Goal: Task Accomplishment & Management: Use online tool/utility

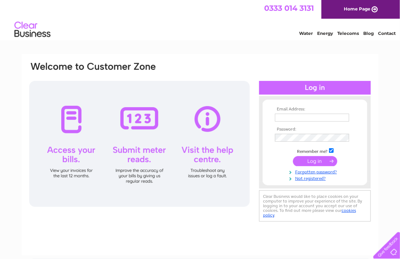
click at [292, 118] on input "text" at bounding box center [312, 118] width 74 height 8
type input "[EMAIL_ADDRESS][DOMAIN_NAME]"
click at [310, 161] on input "submit" at bounding box center [315, 162] width 44 height 10
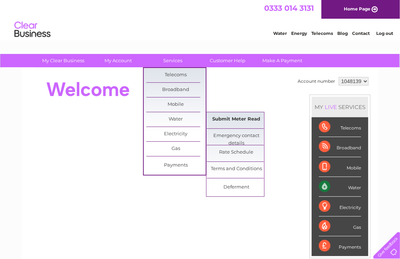
click at [227, 119] on link "Submit Meter Read" at bounding box center [236, 119] width 59 height 14
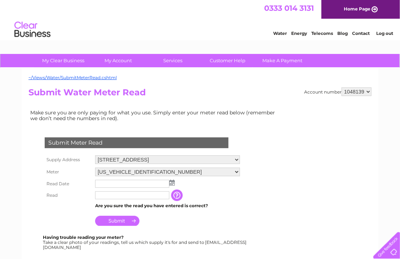
click at [173, 182] on img at bounding box center [171, 183] width 5 height 6
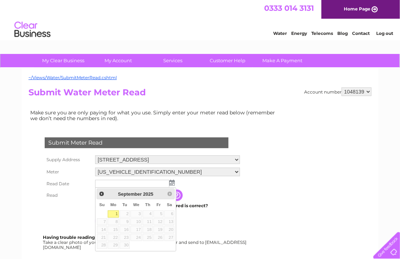
click at [114, 214] on link "1" at bounding box center [113, 214] width 11 height 7
type input "2025/09/01"
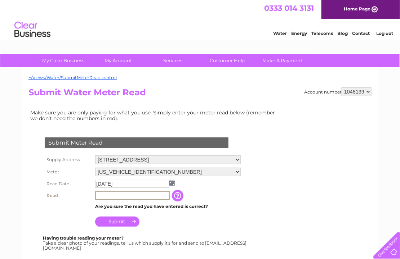
click at [108, 195] on input "text" at bounding box center [132, 196] width 75 height 9
type input "476"
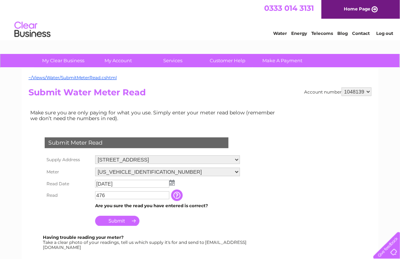
click at [117, 220] on input "Submit" at bounding box center [117, 221] width 44 height 10
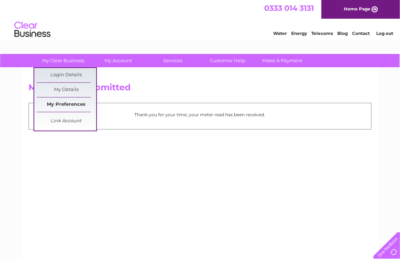
click at [66, 104] on link "My Preferences" at bounding box center [66, 105] width 59 height 14
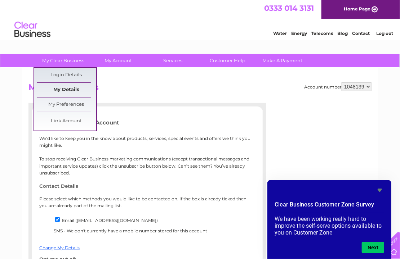
click at [67, 89] on link "My Details" at bounding box center [66, 90] width 59 height 14
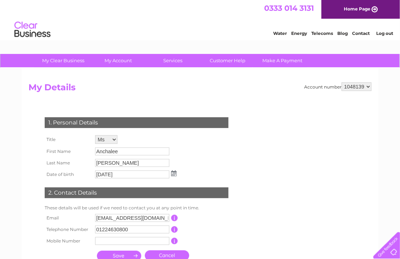
click at [381, 32] on link "Log out" at bounding box center [384, 33] width 17 height 5
